Goal: Task Accomplishment & Management: Manage account settings

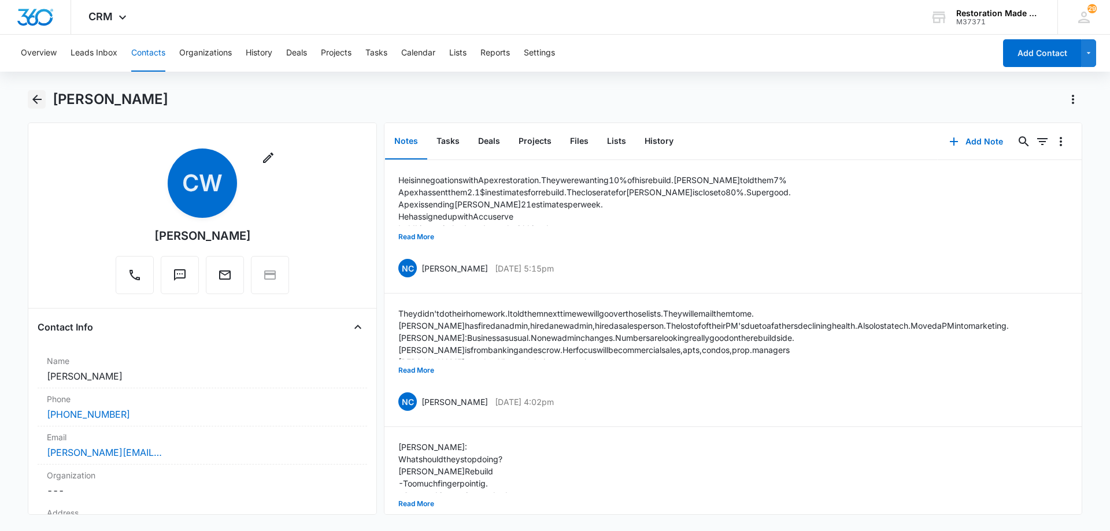
click at [38, 102] on icon "Back" at bounding box center [37, 99] width 14 height 14
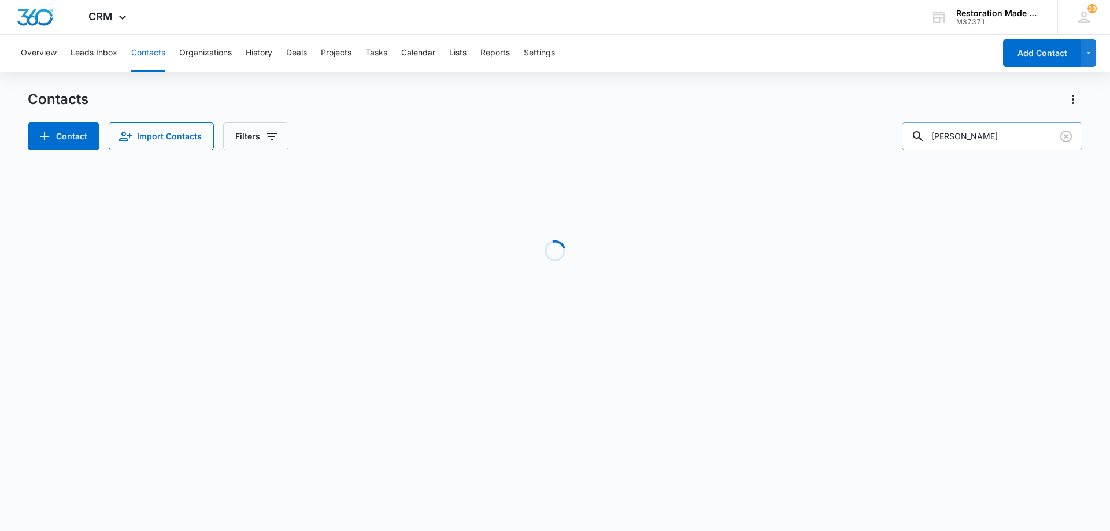
click at [1016, 136] on input "[PERSON_NAME]" at bounding box center [992, 137] width 180 height 28
type input "k"
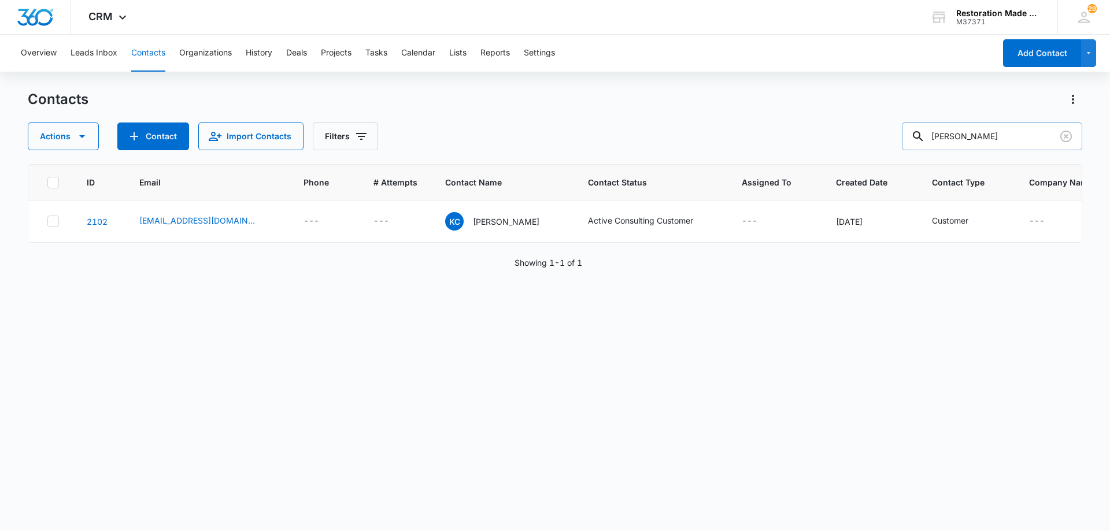
type input "jonathan wag"
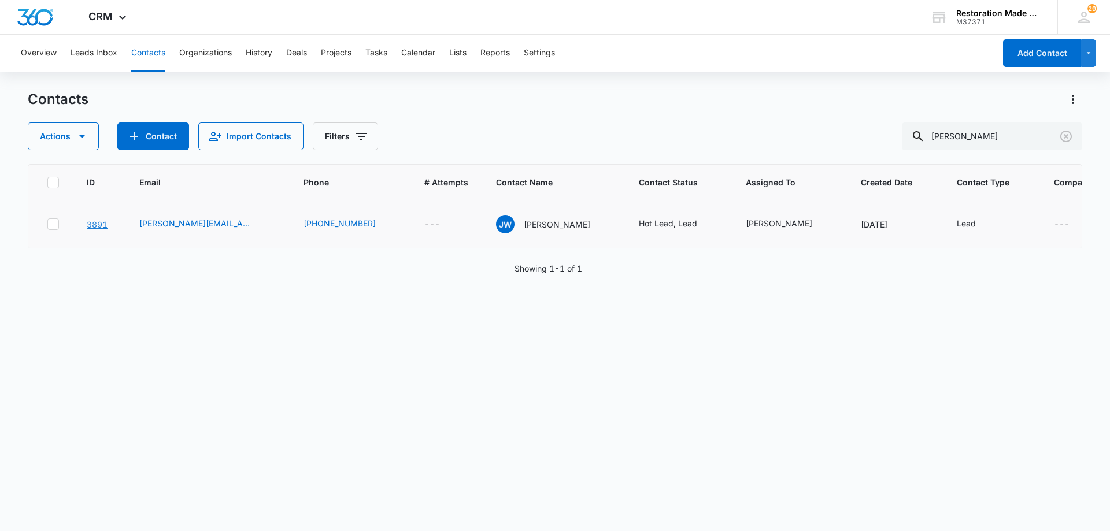
click at [95, 227] on link "3891" at bounding box center [97, 225] width 21 height 10
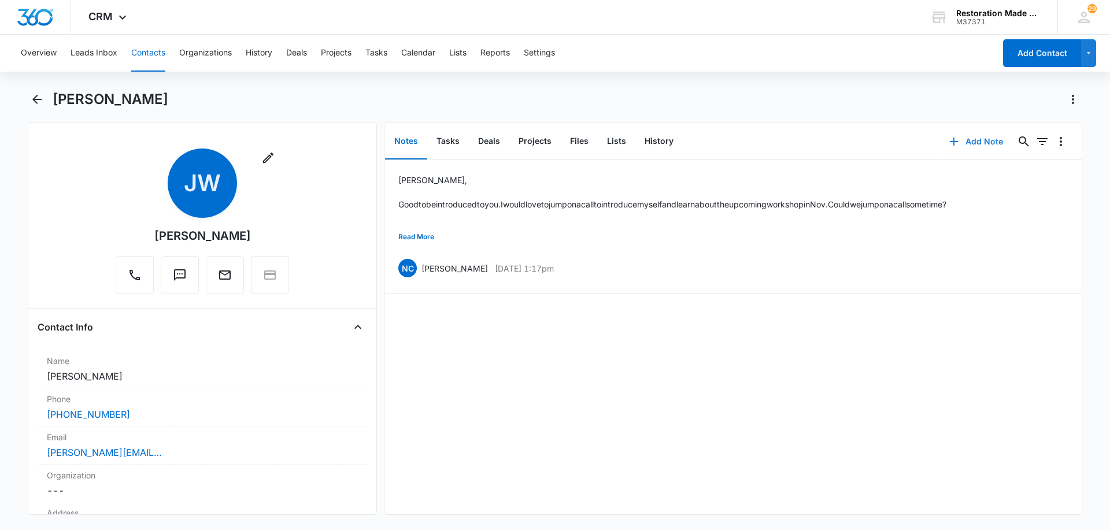
click at [965, 140] on button "Add Note" at bounding box center [976, 142] width 77 height 28
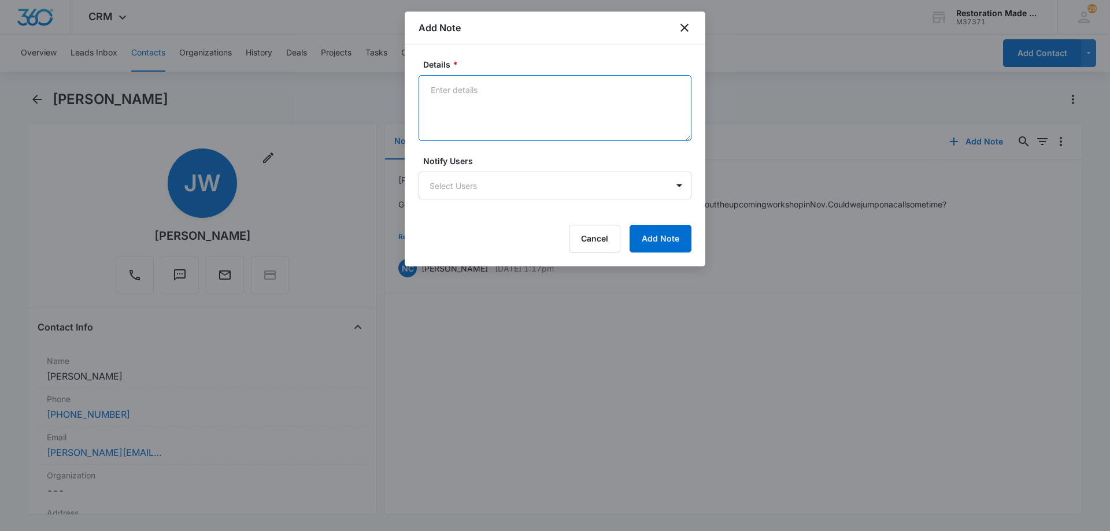
click at [521, 113] on textarea "Details *" at bounding box center [554, 108] width 273 height 66
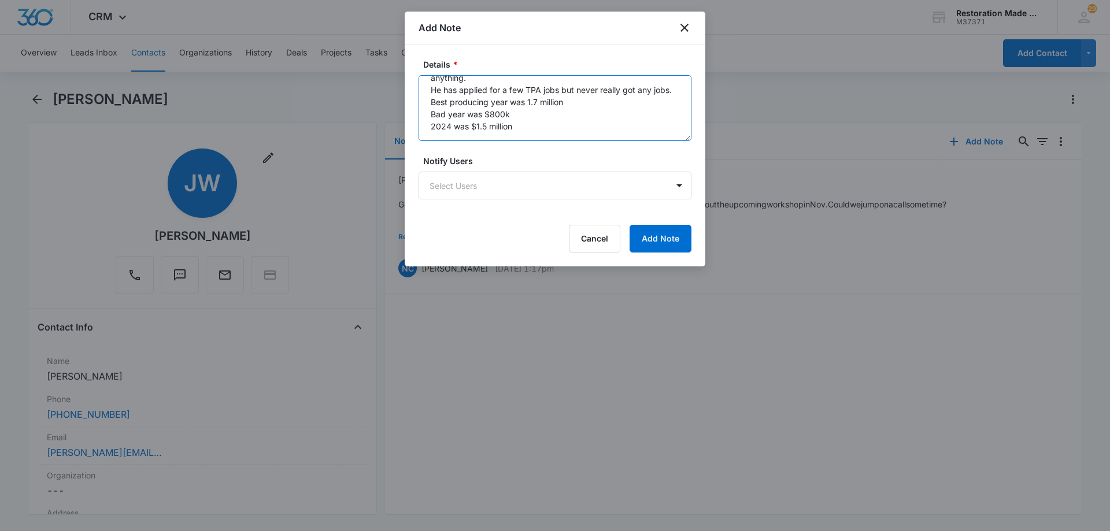
scroll to position [136, 0]
type textarea "He went to a violand event and really liked it but they offended his wife and h…"
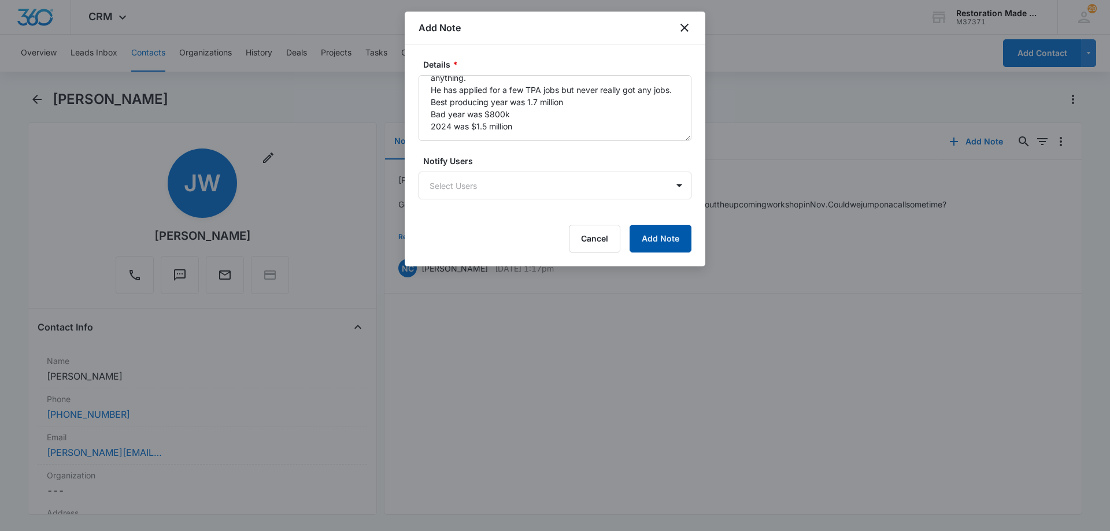
drag, startPoint x: 653, startPoint y: 243, endPoint x: 681, endPoint y: 264, distance: 35.6
click at [653, 243] on button "Add Note" at bounding box center [660, 239] width 62 height 28
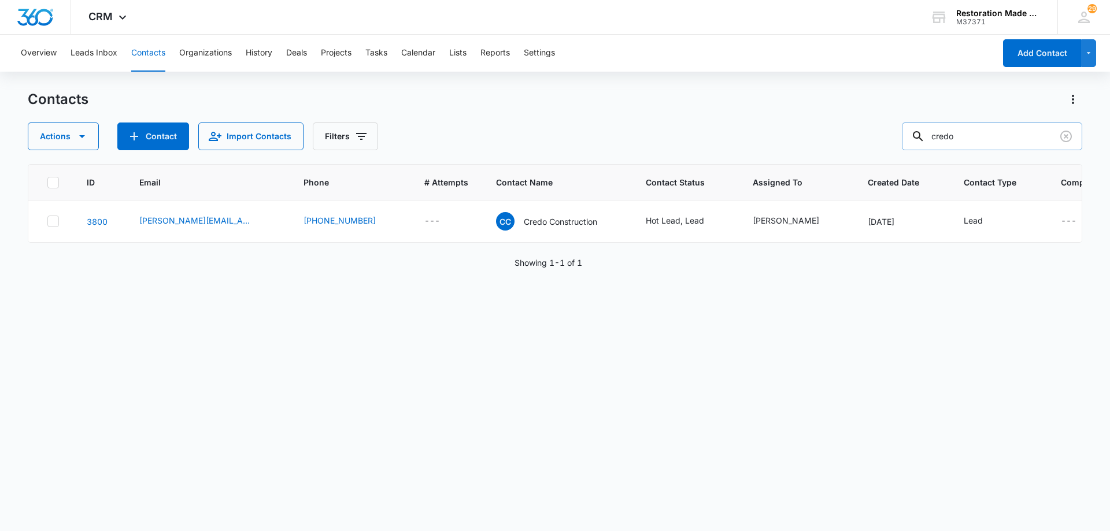
click at [980, 135] on input "credo" at bounding box center [992, 137] width 180 height 28
type input "c"
type input "[PERSON_NAME]"
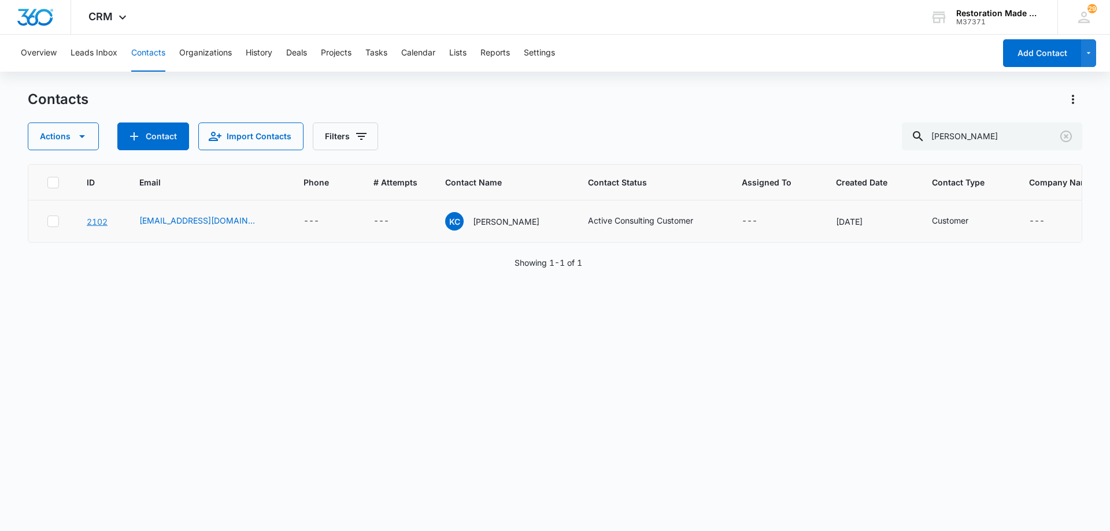
click at [97, 221] on link "2102" at bounding box center [97, 222] width 21 height 10
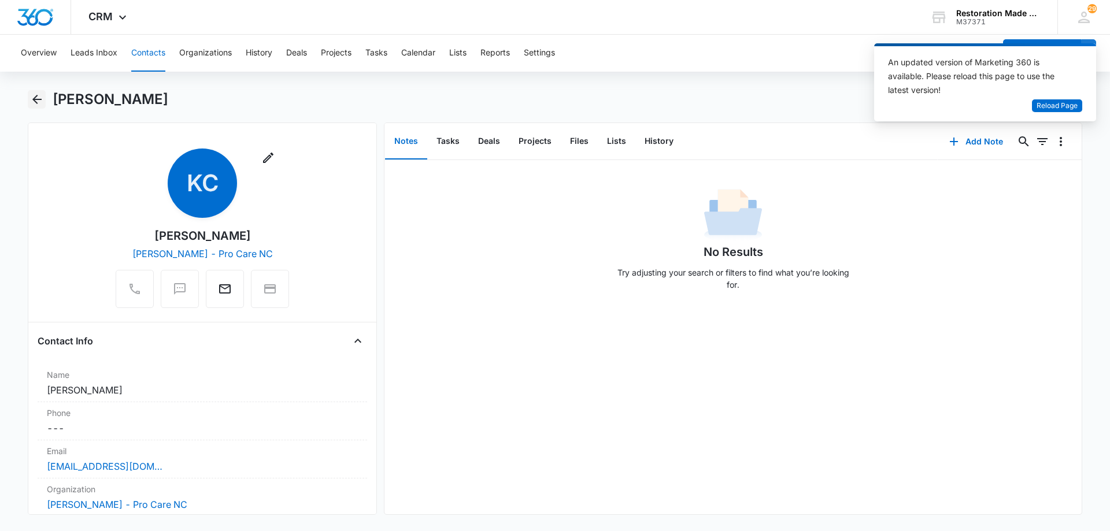
click at [39, 100] on icon "Back" at bounding box center [36, 99] width 9 height 9
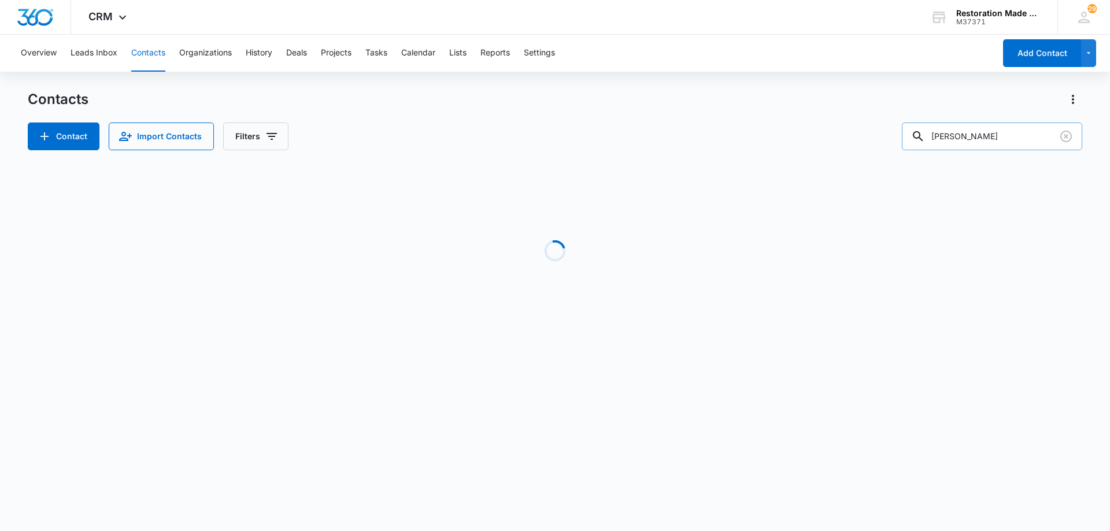
click at [1008, 138] on input "jonathan wag" at bounding box center [992, 137] width 180 height 28
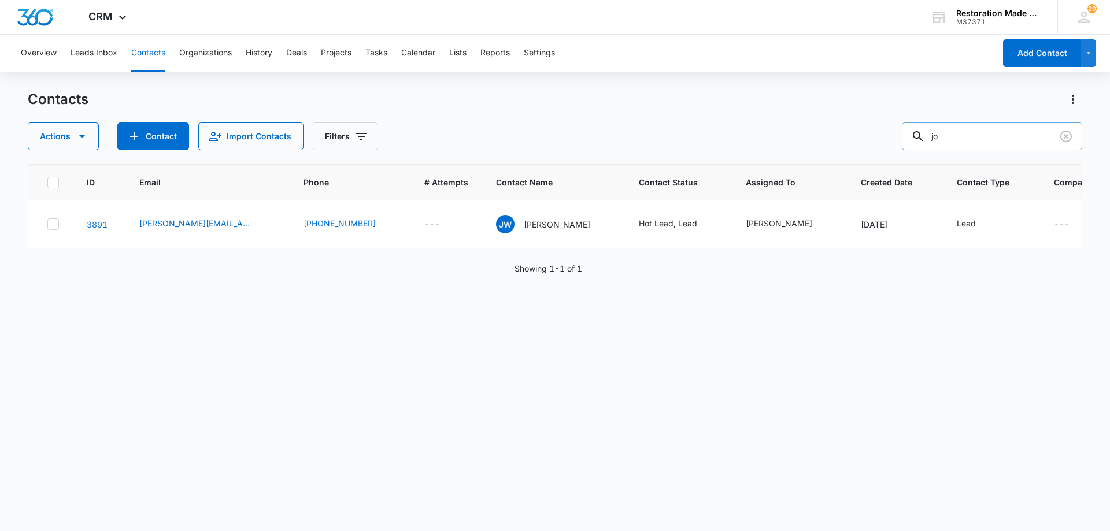
type input "j"
click at [1004, 138] on input "text" at bounding box center [1000, 137] width 163 height 28
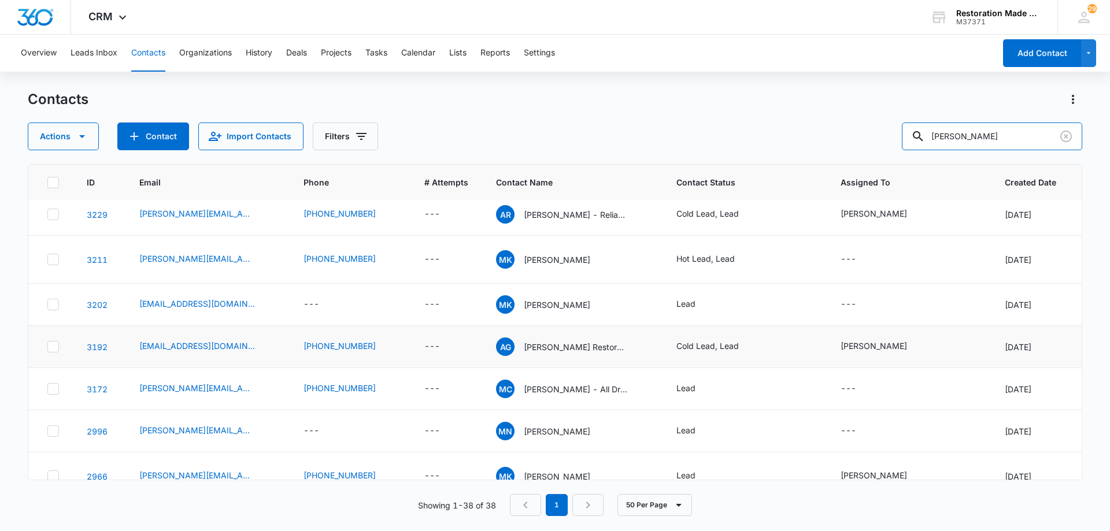
scroll to position [231, 0]
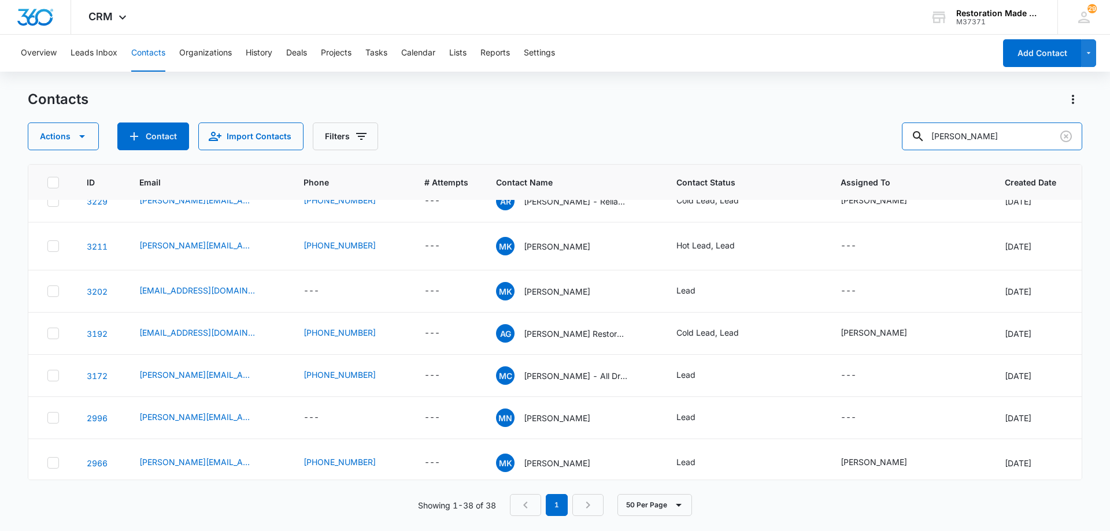
type input "mike ruth"
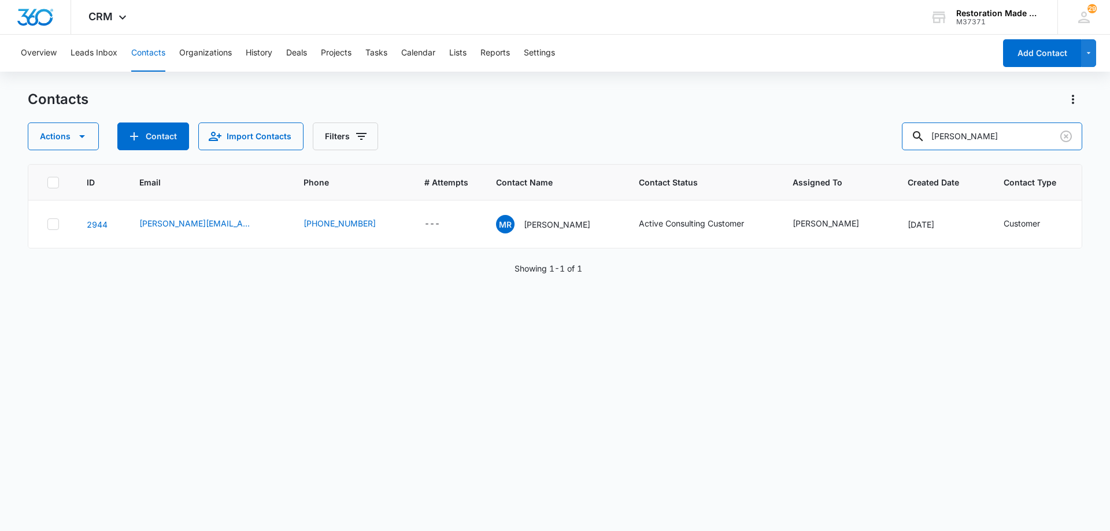
scroll to position [0, 0]
click at [97, 229] on link "2944" at bounding box center [97, 225] width 21 height 10
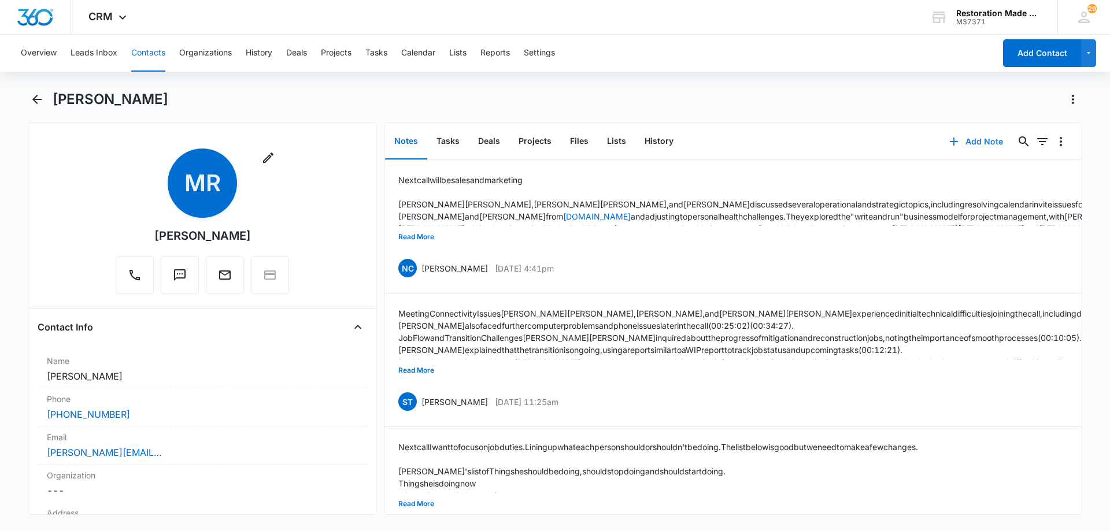
click at [984, 140] on button "Add Note" at bounding box center [976, 142] width 77 height 28
